Goal: Navigation & Orientation: Find specific page/section

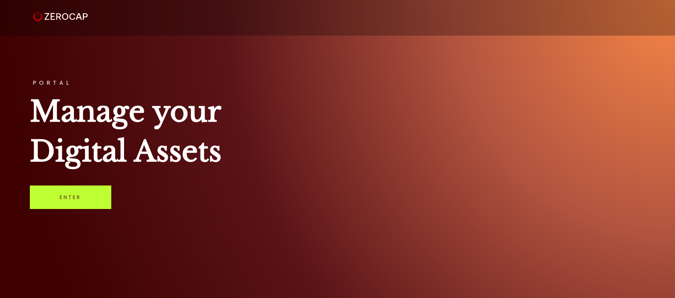
click at [95, 204] on link "Enter" at bounding box center [70, 196] width 81 height 23
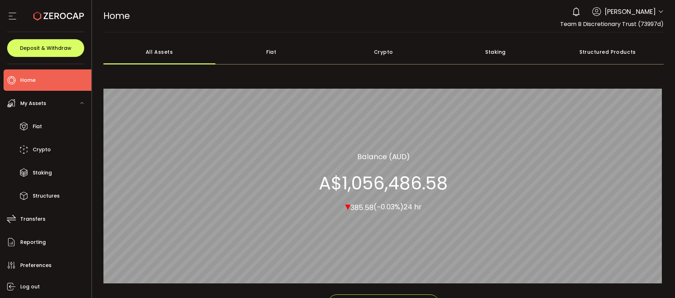
click at [80, 102] on icon at bounding box center [82, 103] width 4 height 4
click at [46, 107] on div "My Assets" at bounding box center [48, 102] width 88 height 21
click at [46, 148] on span "Crypto" at bounding box center [42, 149] width 18 height 10
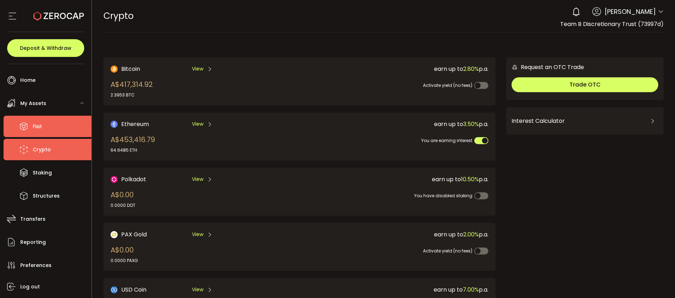
click at [41, 123] on span "Fiat" at bounding box center [37, 126] width 9 height 10
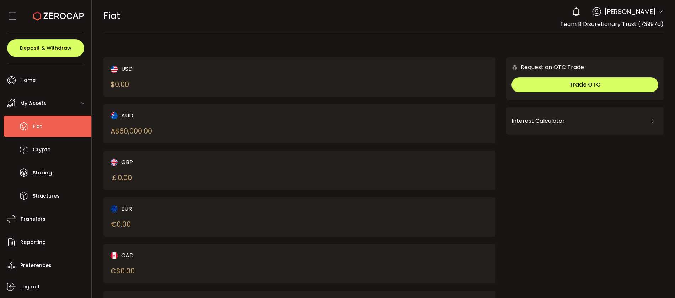
click at [24, 100] on span "My Assets" at bounding box center [33, 103] width 26 height 10
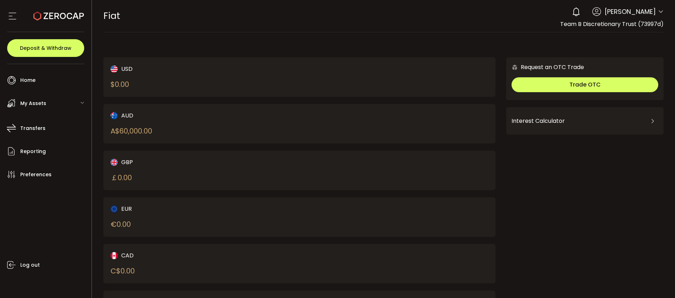
click at [24, 100] on span "My Assets" at bounding box center [33, 103] width 26 height 10
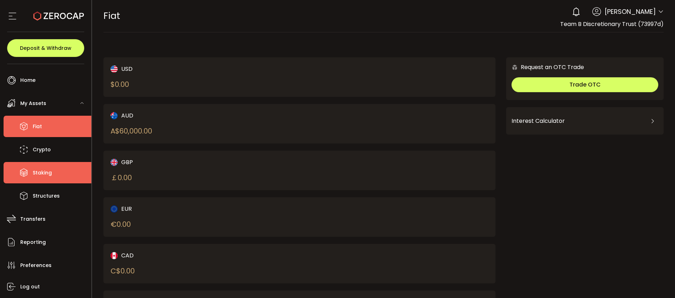
click at [44, 172] on span "Staking" at bounding box center [42, 172] width 19 height 10
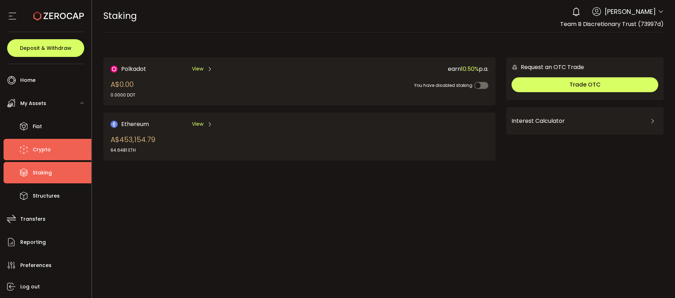
click at [39, 151] on span "Crypto" at bounding box center [42, 149] width 18 height 10
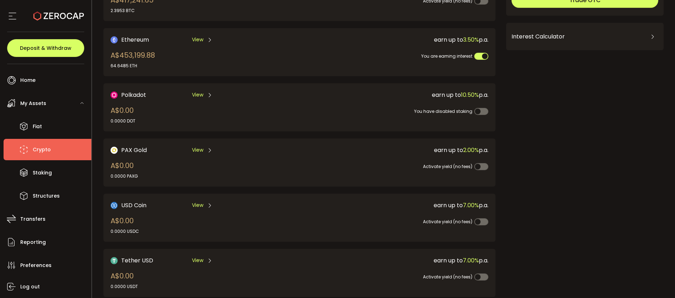
scroll to position [85, 0]
click at [78, 103] on div "My Assets" at bounding box center [48, 102] width 88 height 21
